Goal: Information Seeking & Learning: Learn about a topic

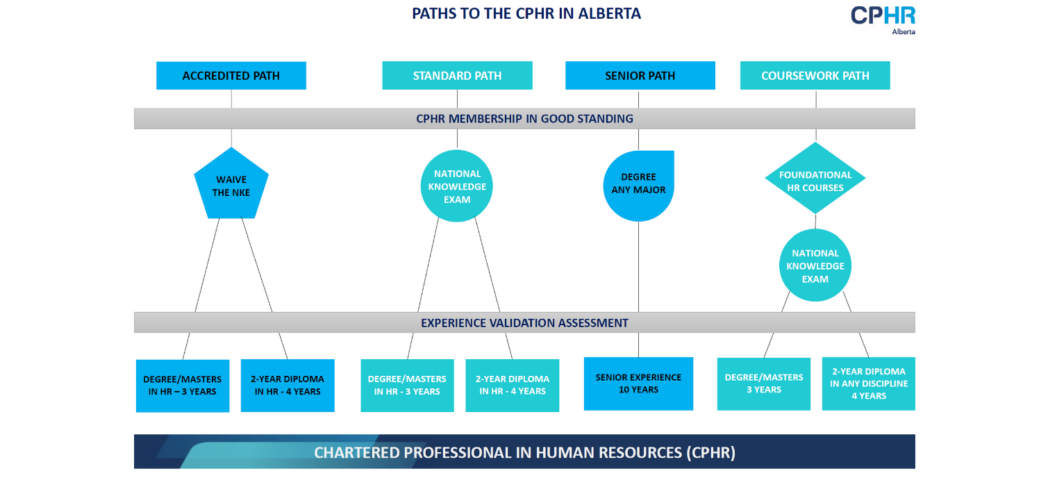
scroll to position [1111, 0]
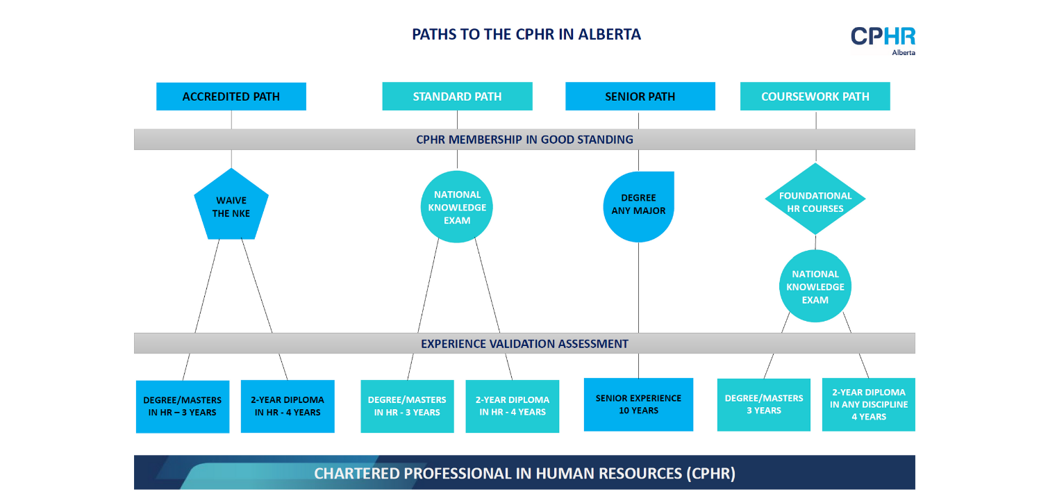
click at [828, 184] on img at bounding box center [524, 257] width 805 height 484
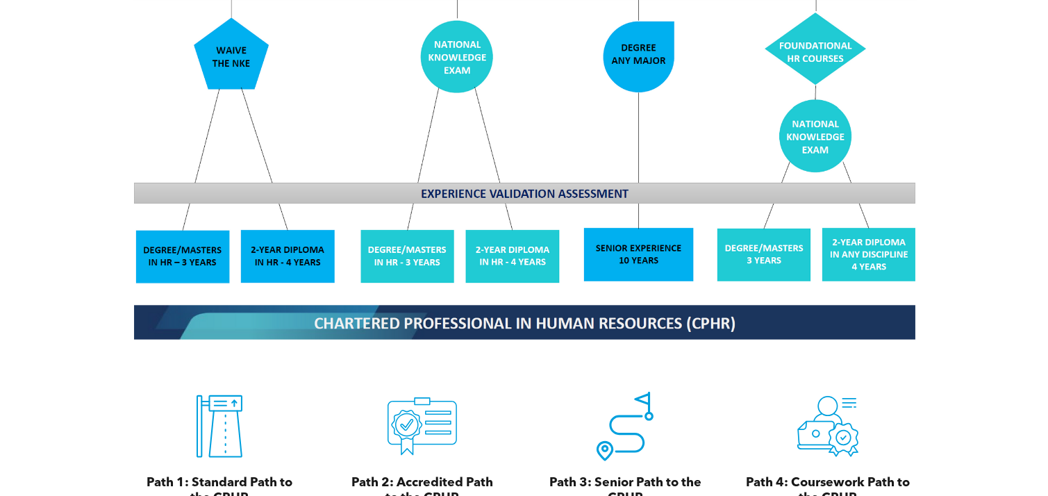
scroll to position [1459, 0]
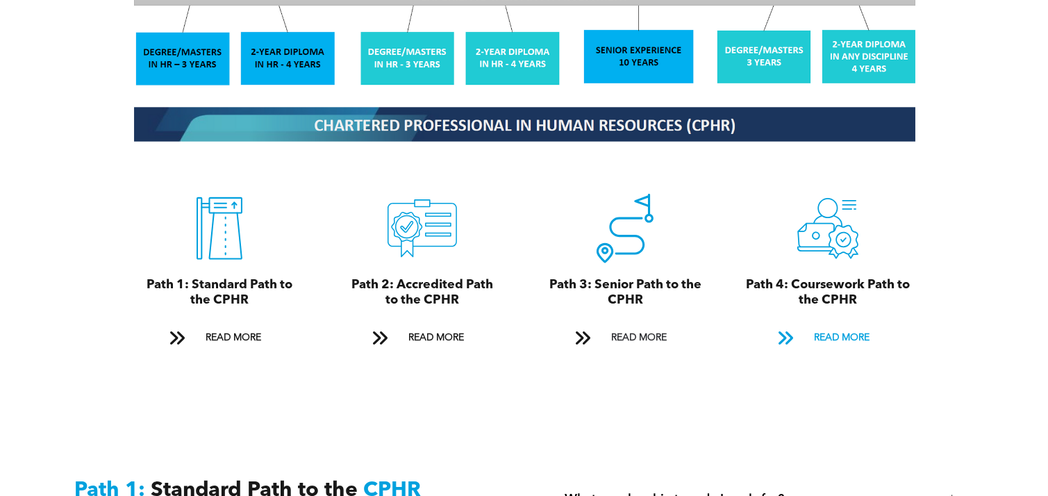
click at [846, 329] on span "READ MORE" at bounding box center [841, 338] width 65 height 26
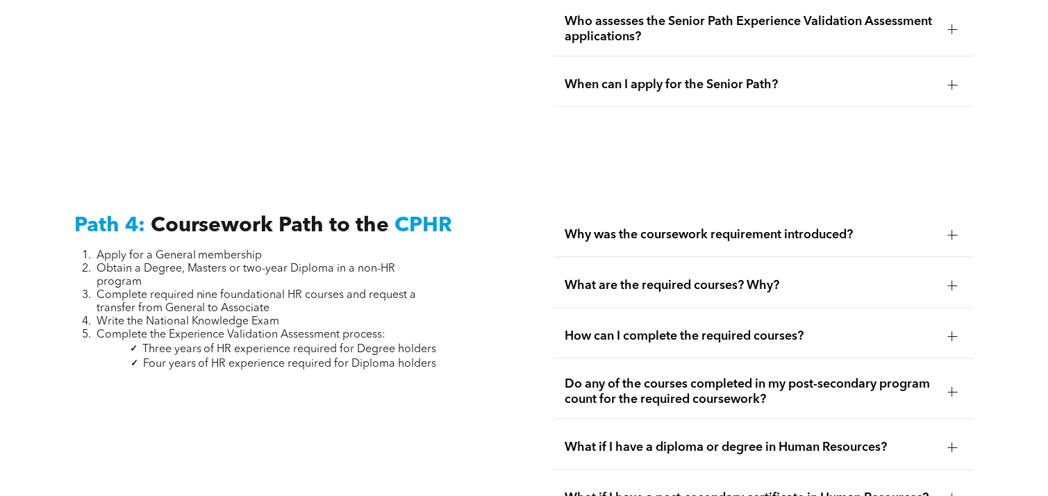
scroll to position [4101, 0]
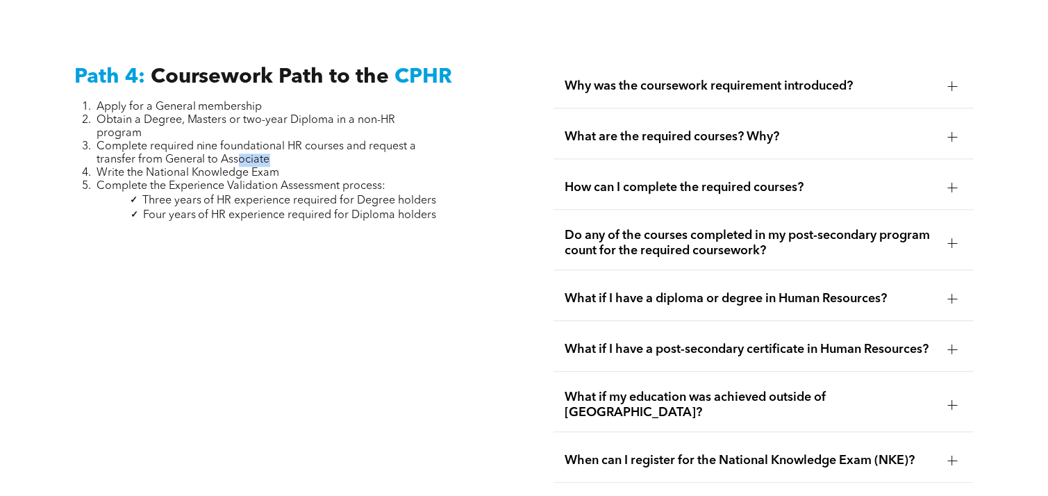
drag, startPoint x: 239, startPoint y: 151, endPoint x: 279, endPoint y: 151, distance: 39.6
click at [279, 151] on li "Complete required nine foundational HR courses and request a transfer from Gene…" at bounding box center [267, 153] width 340 height 26
click at [274, 153] on li "Complete required nine foundational HR courses and request a transfer from Gene…" at bounding box center [267, 153] width 340 height 26
click at [261, 150] on span "Complete required nine foundational HR courses and request a transfer from Gene…" at bounding box center [257, 153] width 320 height 24
click at [689, 343] on span "What if I have a post-secondary certificate in Human Resources?" at bounding box center [751, 349] width 372 height 15
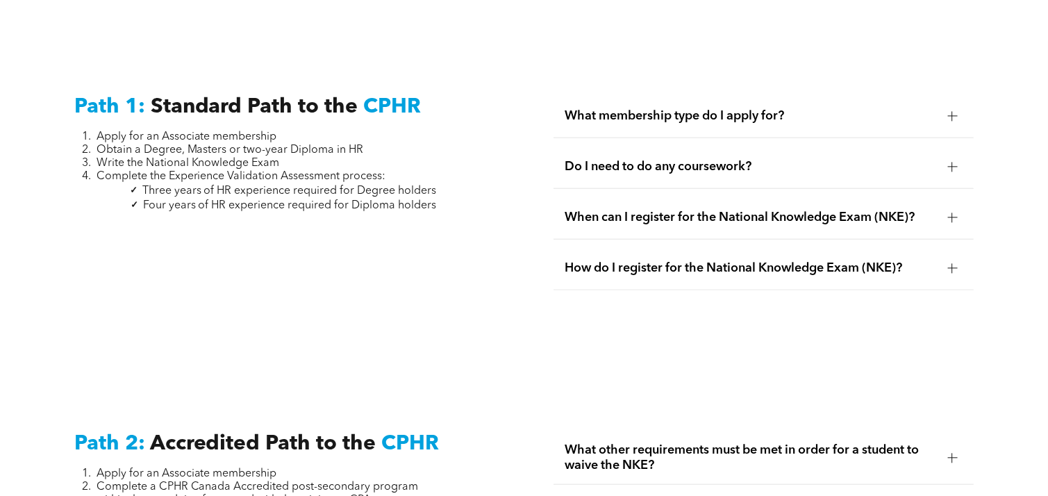
scroll to position [1876, 0]
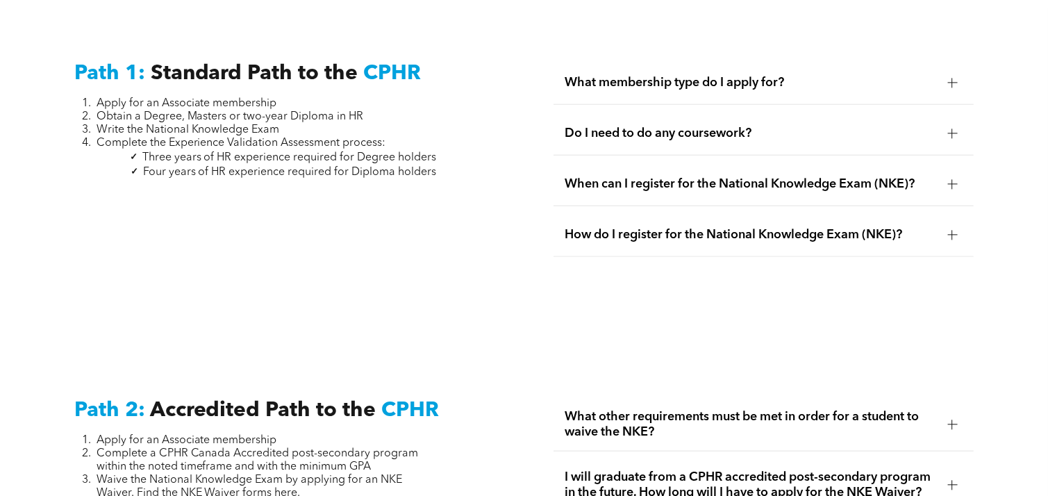
click at [758, 126] on span "Do I need to do any coursework?" at bounding box center [751, 133] width 372 height 15
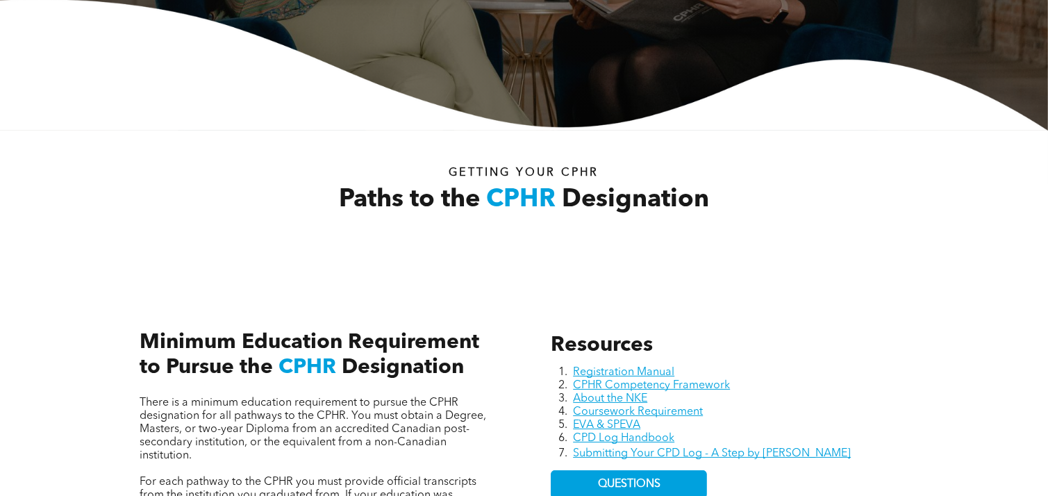
scroll to position [0, 0]
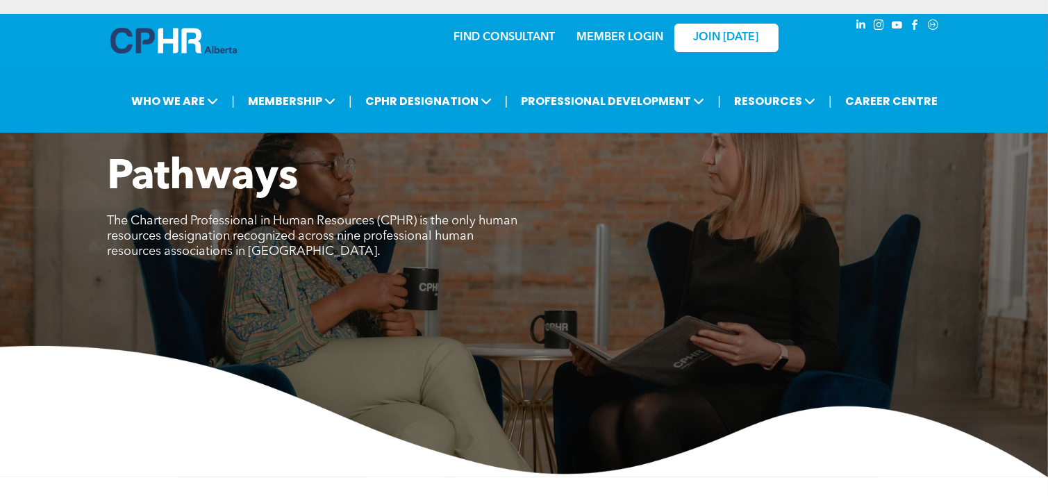
click at [167, 41] on img at bounding box center [173, 41] width 126 height 26
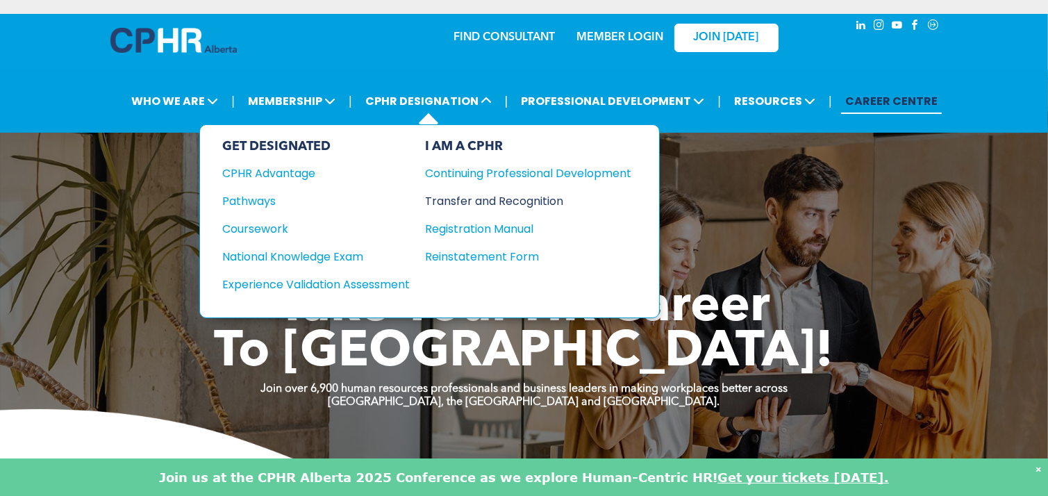
click at [459, 204] on div "Transfer and Recognition" at bounding box center [518, 200] width 186 height 17
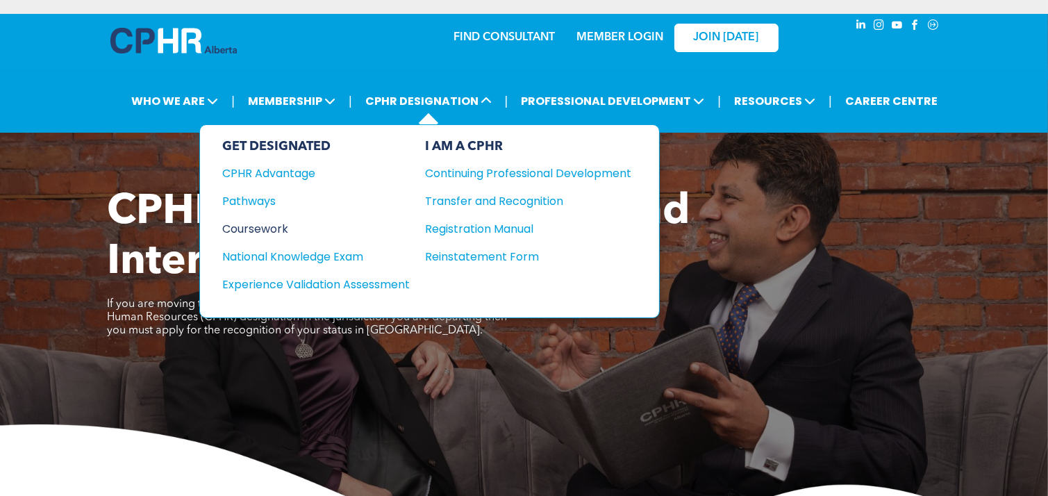
click at [279, 232] on div "Coursework" at bounding box center [306, 228] width 169 height 17
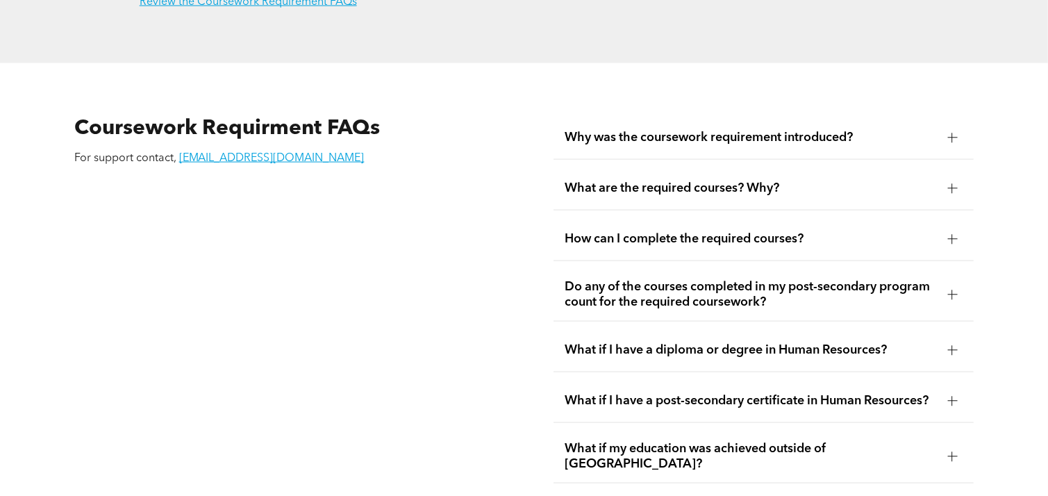
scroll to position [2362, 0]
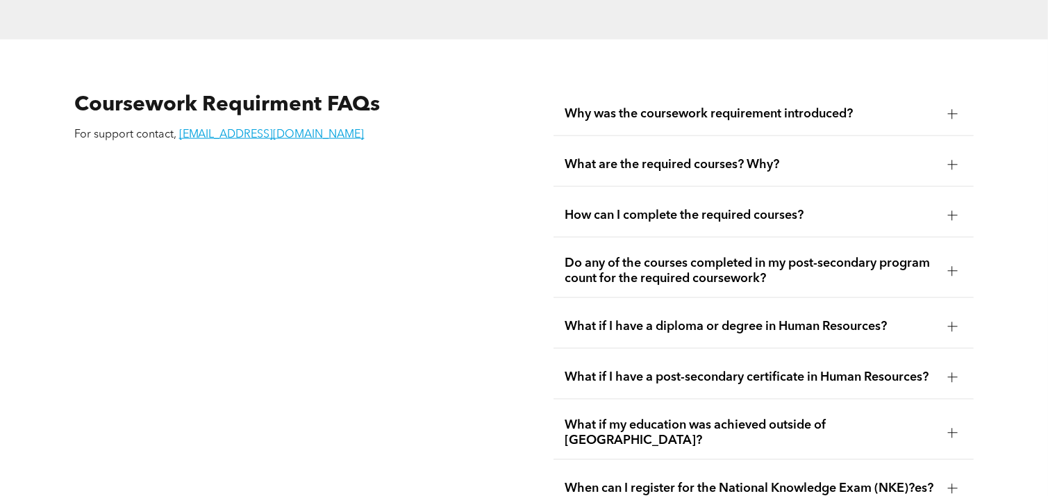
click at [821, 208] on span "How can I complete the required courses?" at bounding box center [751, 215] width 372 height 15
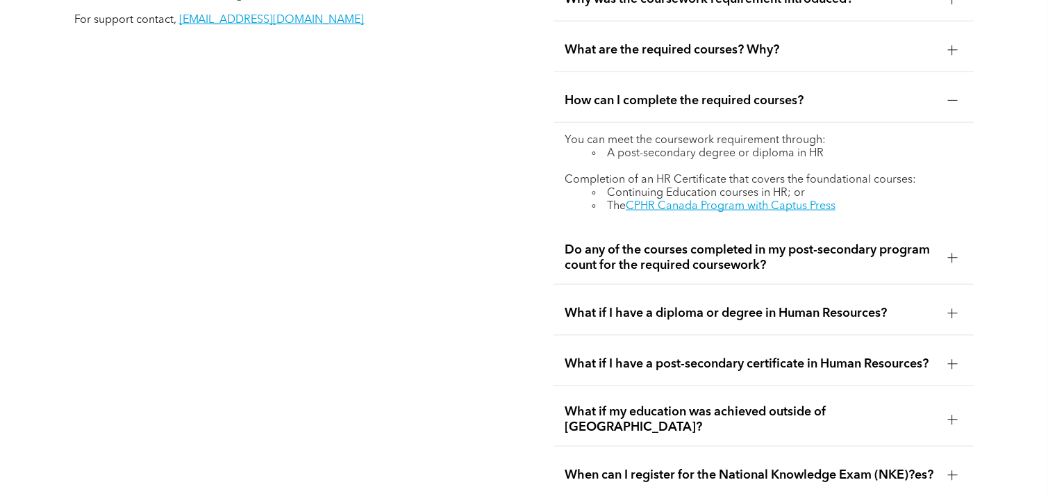
scroll to position [2500, 0]
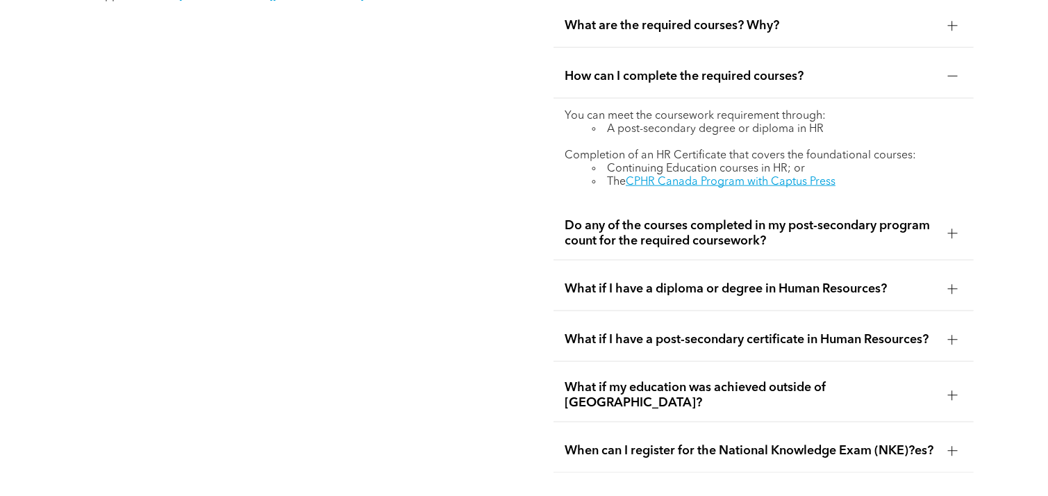
click at [706, 224] on span "Do any of the courses completed in my post-secondary program count for the requ…" at bounding box center [751, 233] width 372 height 31
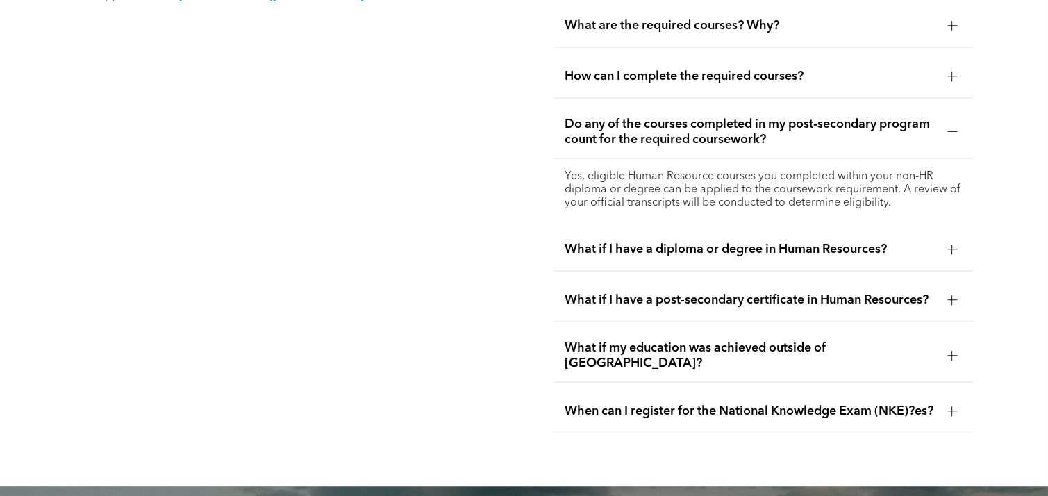
click at [782, 242] on span "What if I have a diploma or degree in Human Resources?" at bounding box center [751, 249] width 372 height 15
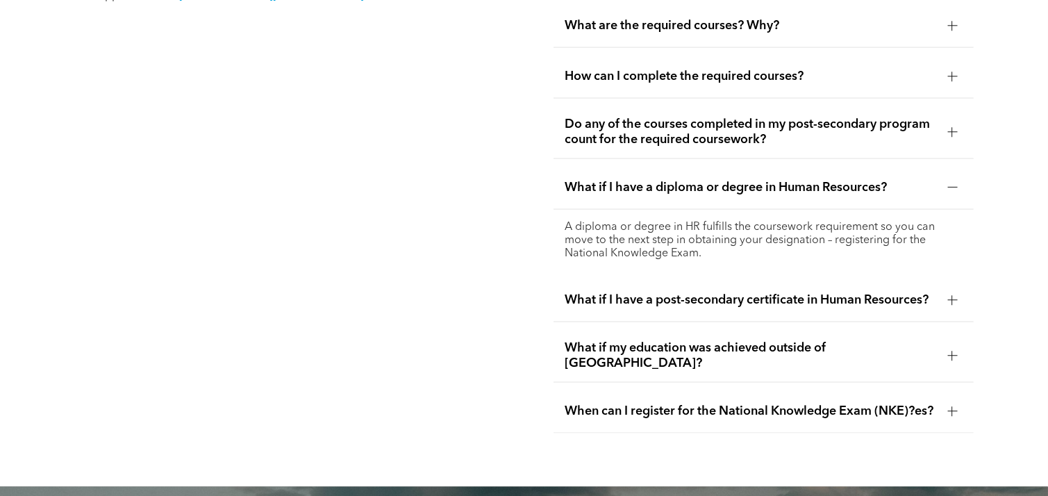
click at [743, 292] on span "What if I have a post-secondary certificate in Human Resources?" at bounding box center [751, 299] width 372 height 15
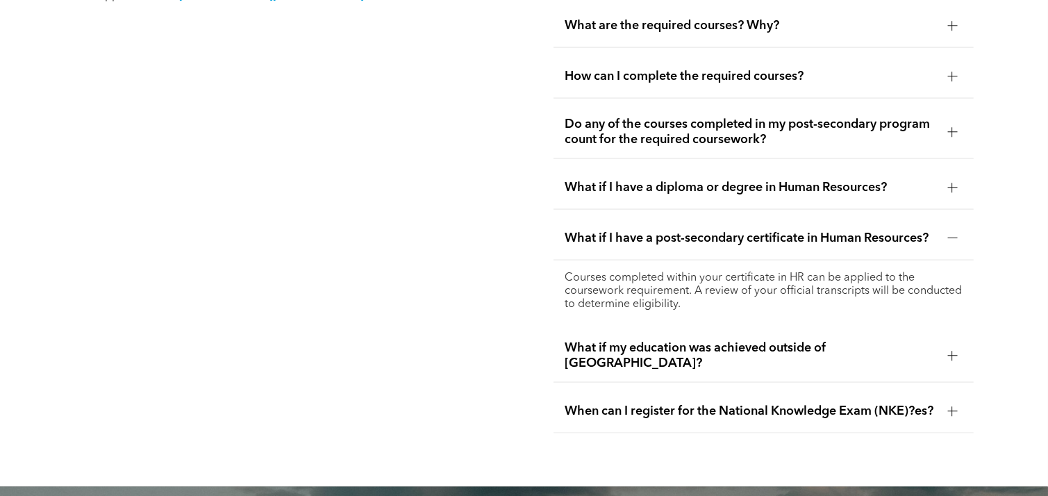
click at [743, 182] on div "What if I have a diploma or degree in Human Resources?" at bounding box center [764, 188] width 420 height 44
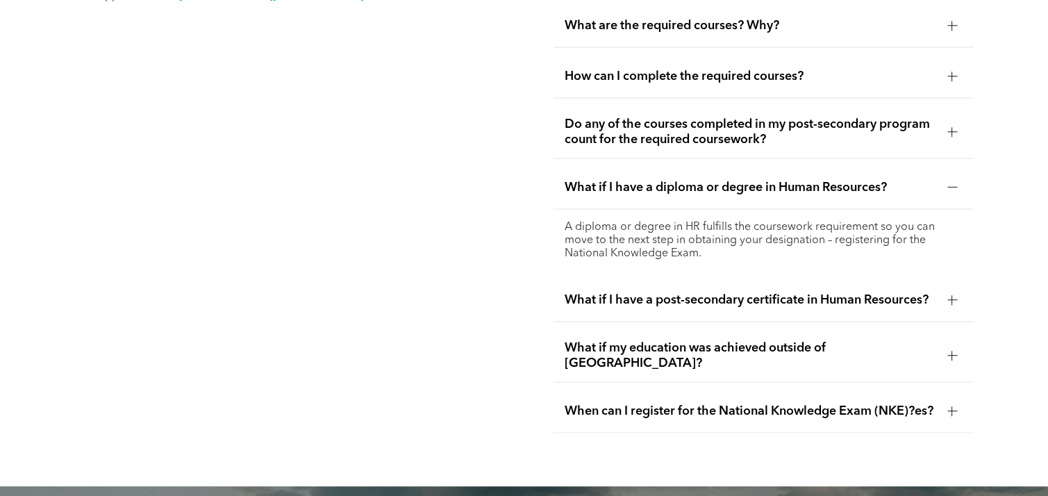
click at [830, 294] on span "What if I have a post-secondary certificate in Human Resources?" at bounding box center [751, 299] width 372 height 15
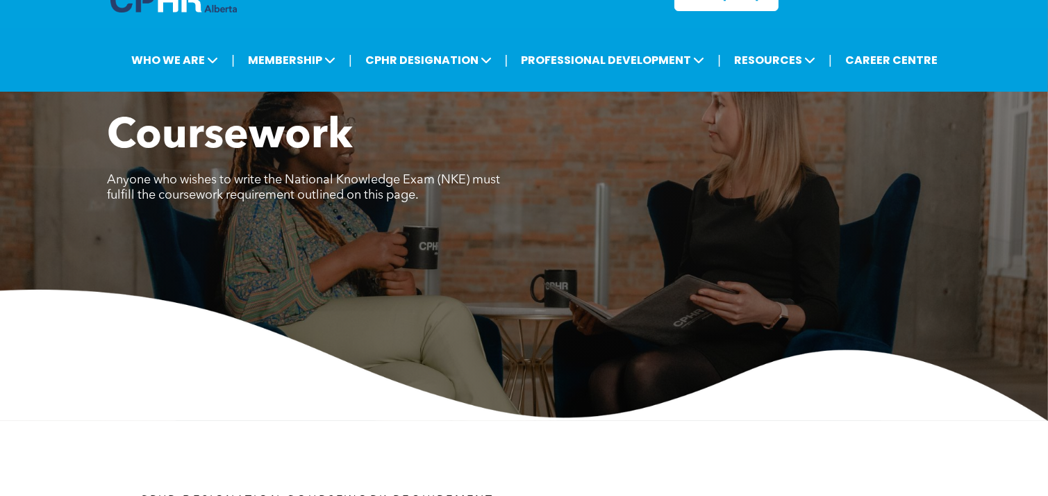
scroll to position [0, 0]
